Goal: Navigation & Orientation: Understand site structure

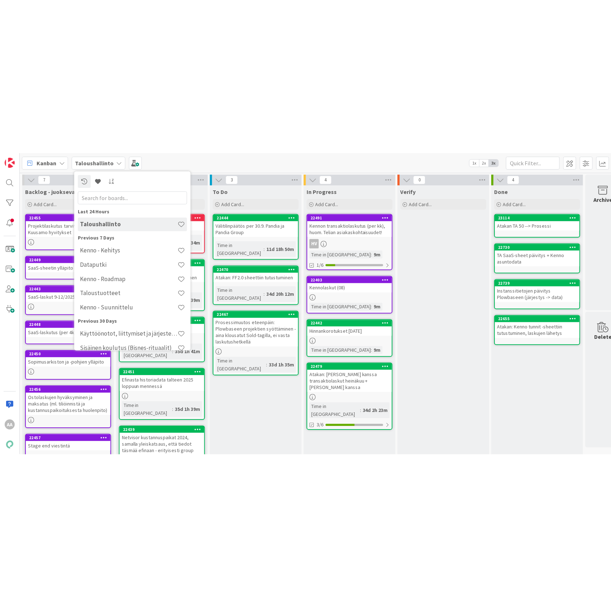
scroll to position [107, 0]
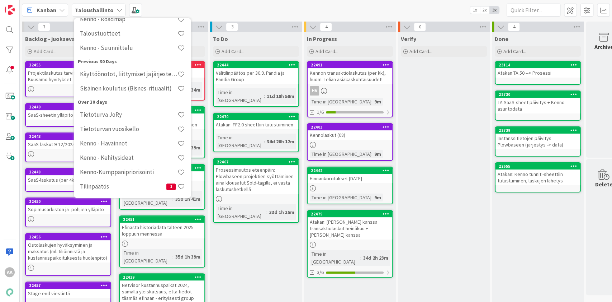
drag, startPoint x: 265, startPoint y: 9, endPoint x: 261, endPoint y: 9, distance: 4.0
click at [264, 9] on div "Kanban Taloushallinto Last 24 Hours Taloushallinto Previous 7 Days Kenno - Kehi…" at bounding box center [316, 10] width 593 height 20
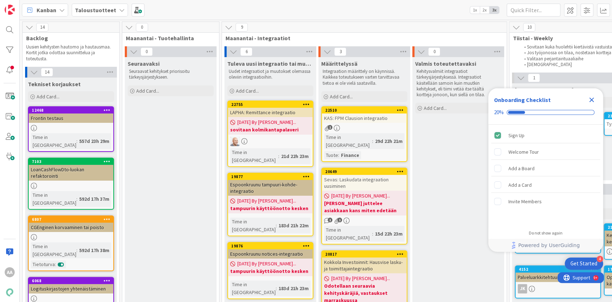
click at [119, 11] on icon at bounding box center [122, 10] width 6 height 6
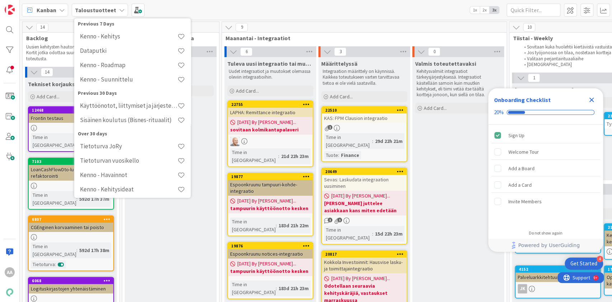
scroll to position [75, 0]
click at [125, 79] on h4 "Kenno - Suunnittelu" at bounding box center [129, 79] width 98 height 7
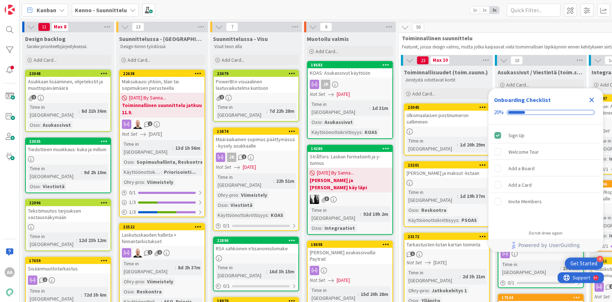
click at [589, 99] on icon "Close Checklist" at bounding box center [592, 99] width 9 height 9
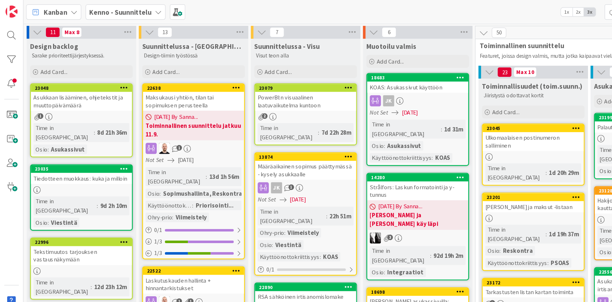
click at [126, 6] on div "Kenno - Suunnittelu" at bounding box center [105, 10] width 67 height 13
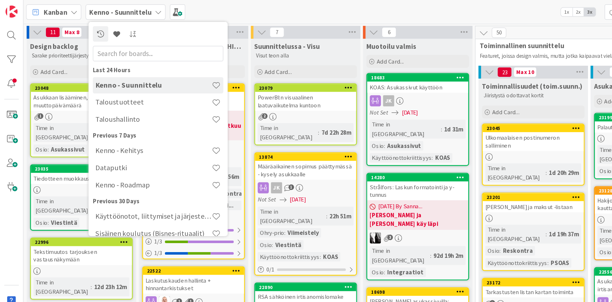
click at [386, 11] on div "Kanban Kenno - Suunnittelu Last 24 Hours Kenno - Suunnittelu Taloustuotteet [GE…" at bounding box center [316, 10] width 593 height 20
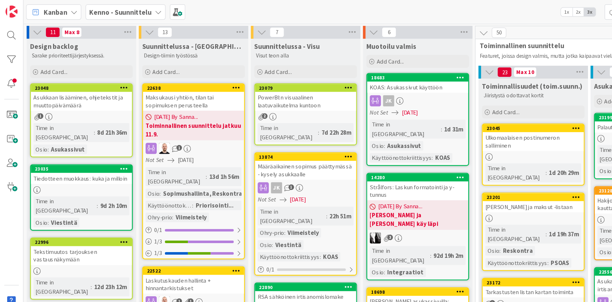
click at [130, 7] on icon at bounding box center [133, 10] width 6 height 6
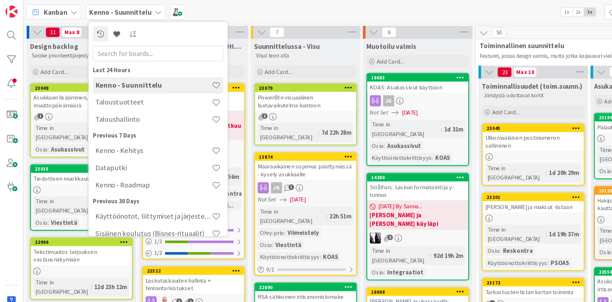
click at [131, 156] on h4 "Kenno - Roadmap" at bounding box center [129, 154] width 98 height 7
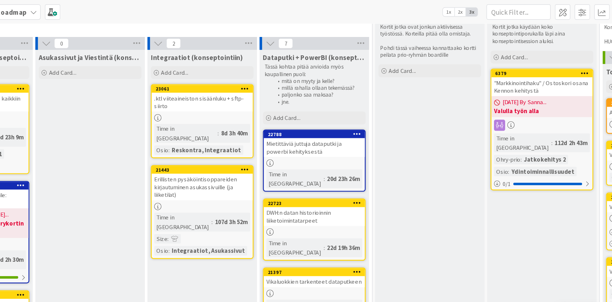
scroll to position [24, 0]
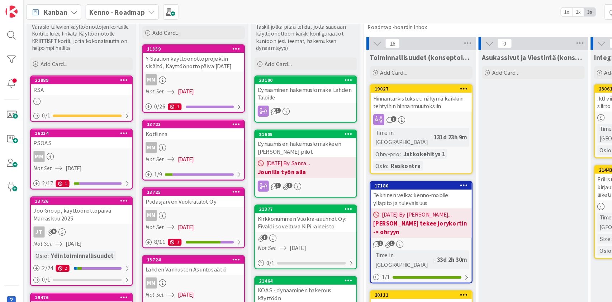
click at [124, 11] on icon at bounding box center [127, 10] width 6 height 6
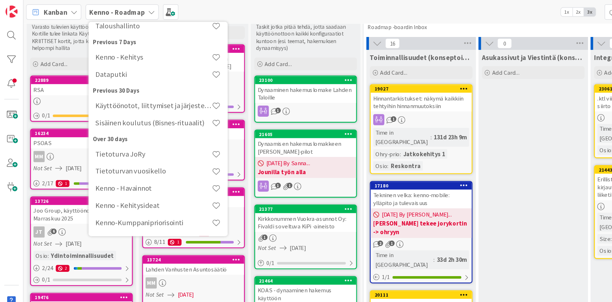
scroll to position [95, 0]
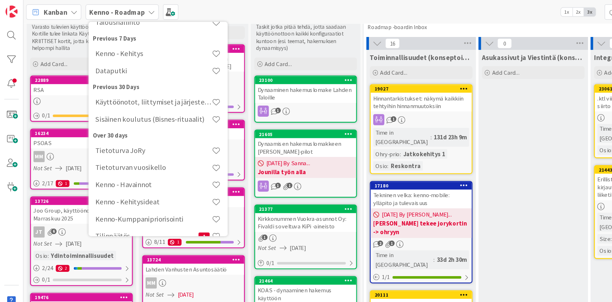
click at [123, 47] on h4 "Kenno - Kehitys" at bounding box center [129, 44] width 98 height 7
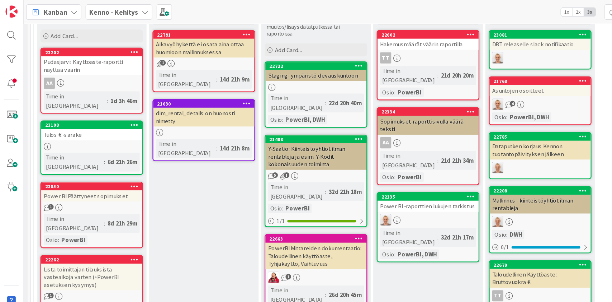
scroll to position [311, 52]
